Goal: Task Accomplishment & Management: Manage account settings

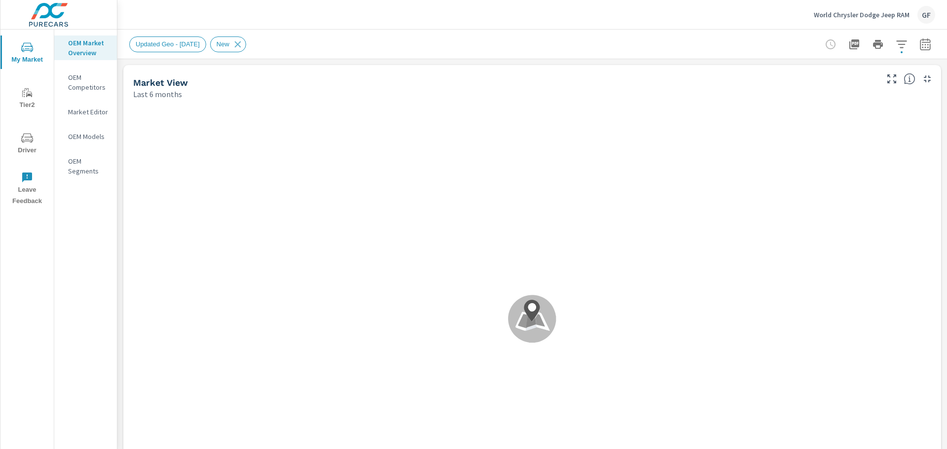
click at [24, 141] on icon "nav menu" at bounding box center [27, 137] width 12 height 9
click at [19, 136] on span "Driver" at bounding box center [26, 144] width 47 height 24
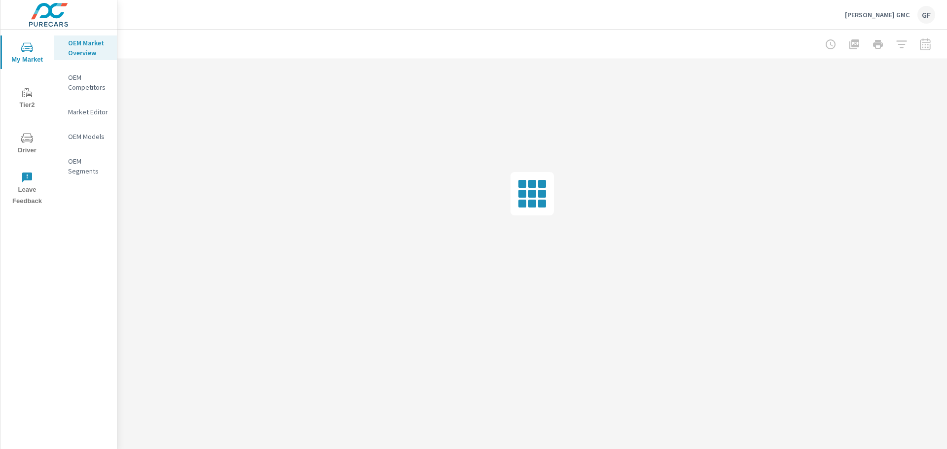
click at [36, 144] on span "Driver" at bounding box center [26, 144] width 47 height 24
click at [20, 136] on span "Driver" at bounding box center [26, 144] width 47 height 24
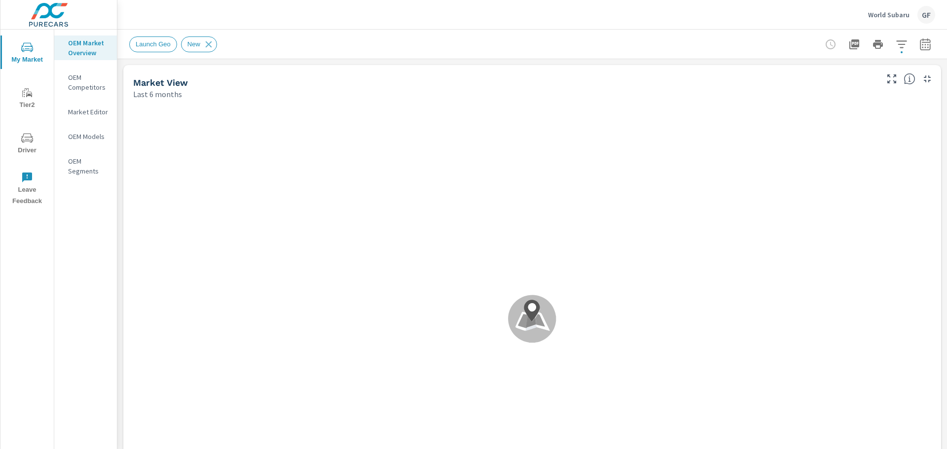
click at [922, 14] on div "GF" at bounding box center [926, 15] width 18 height 18
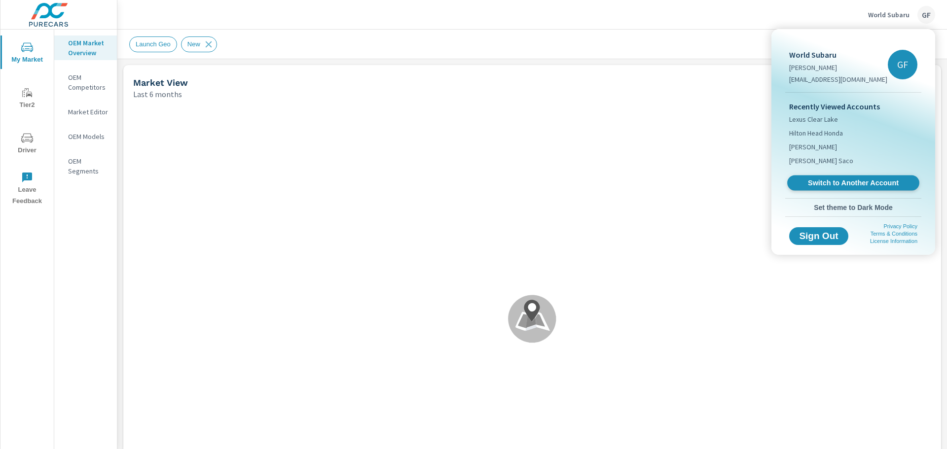
click at [868, 186] on span "Switch to Another Account" at bounding box center [853, 183] width 121 height 9
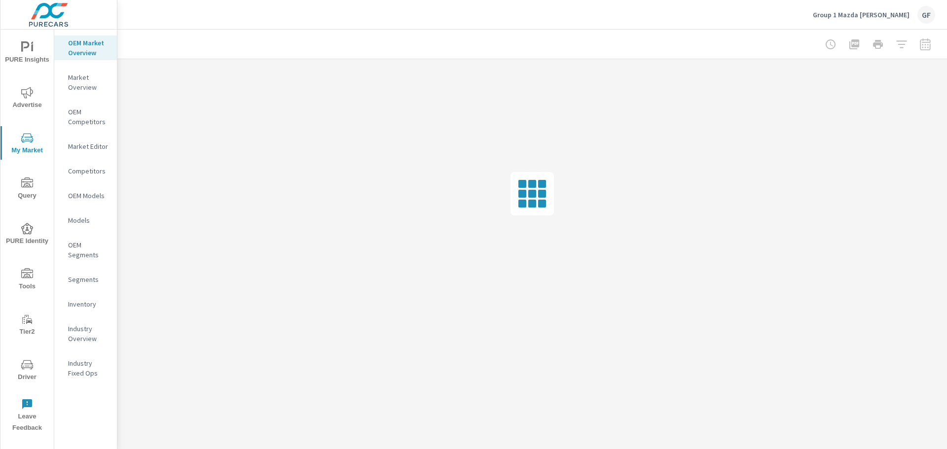
click at [28, 366] on icon "nav menu" at bounding box center [27, 365] width 12 height 12
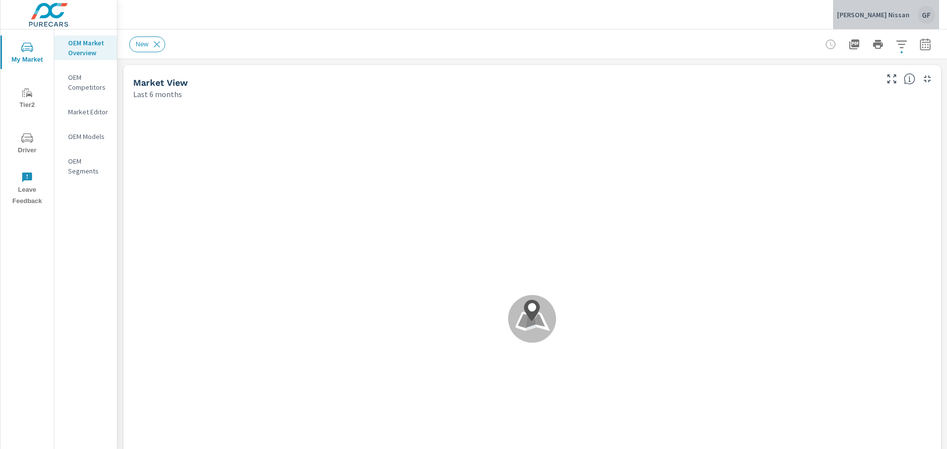
click at [930, 19] on div "GF" at bounding box center [926, 15] width 18 height 18
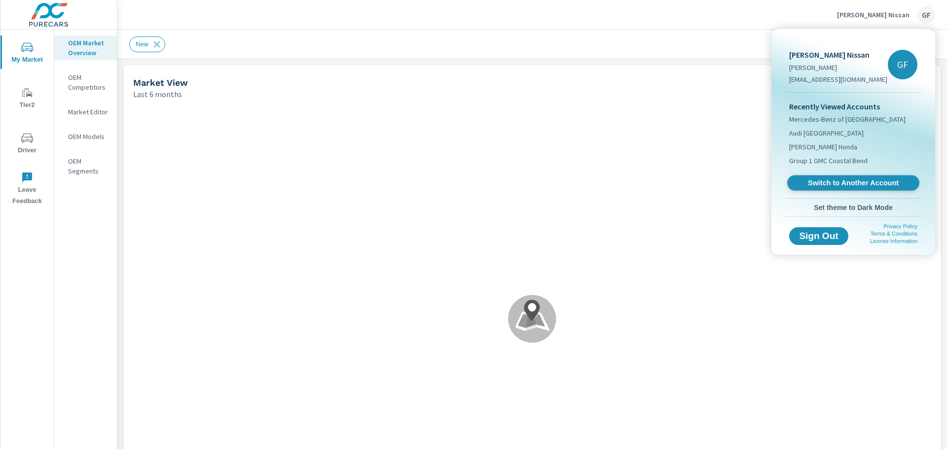
click at [866, 184] on span "Switch to Another Account" at bounding box center [853, 183] width 121 height 9
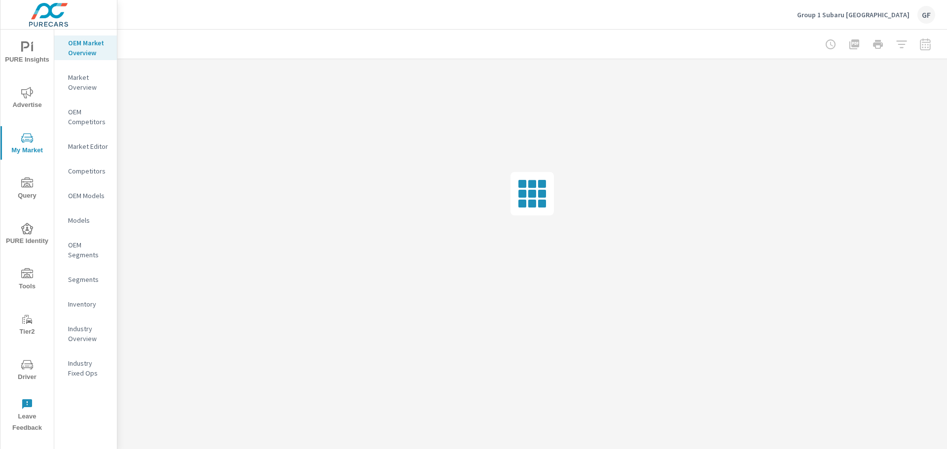
click at [21, 370] on icon "nav menu" at bounding box center [27, 365] width 12 height 12
